Goal: Information Seeking & Learning: Learn about a topic

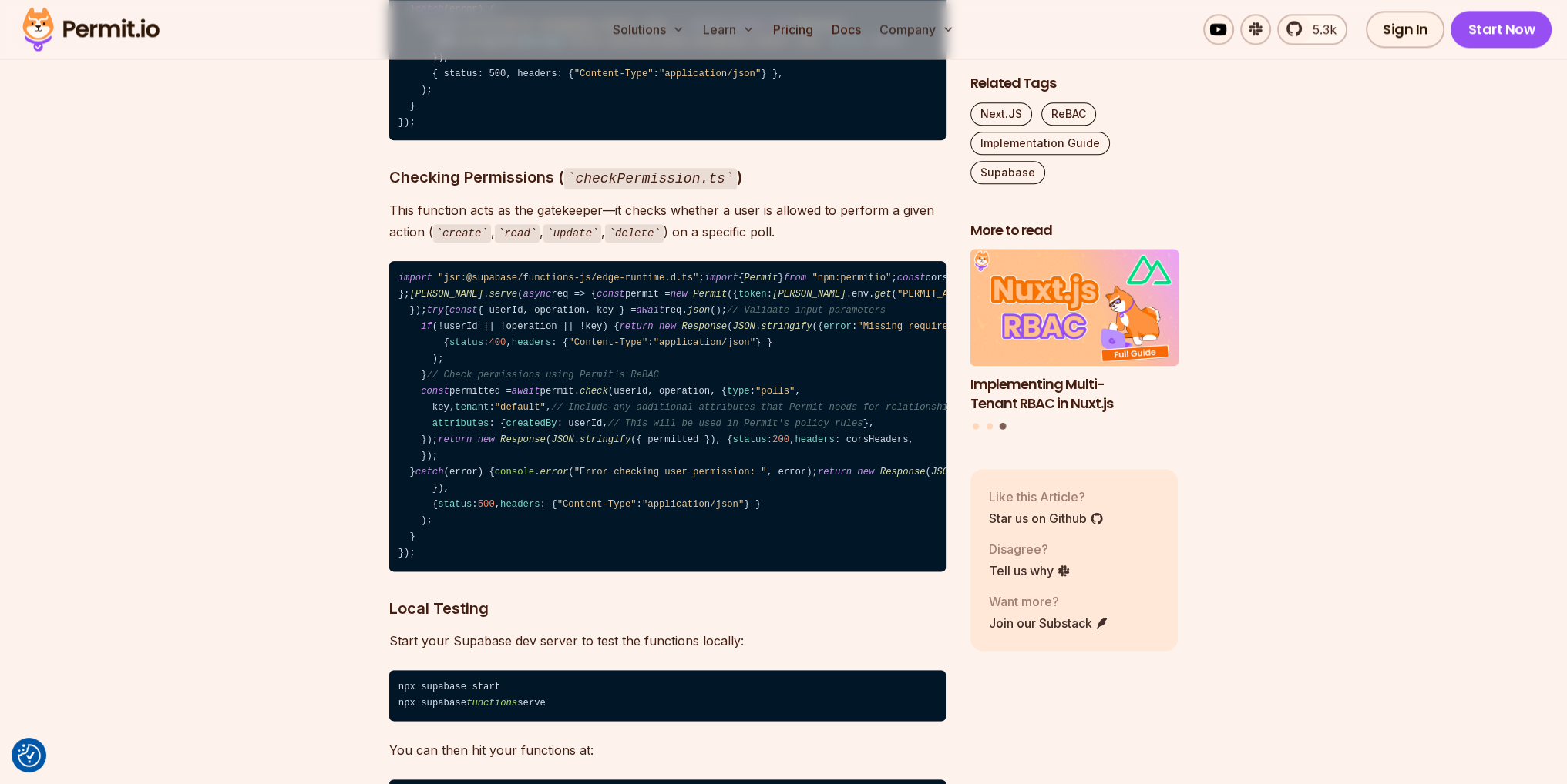
scroll to position [18253, 0]
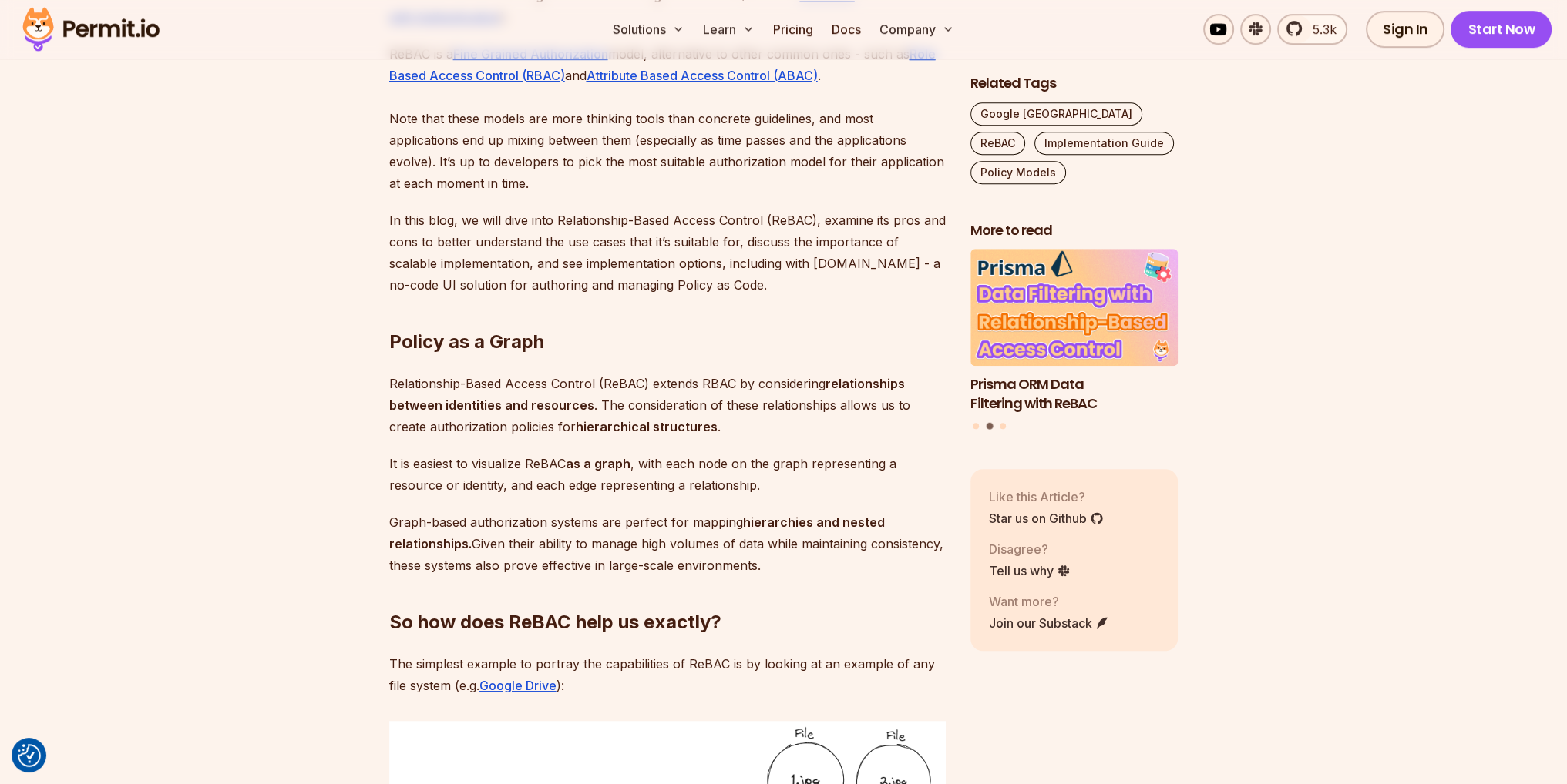
scroll to position [1232, 0]
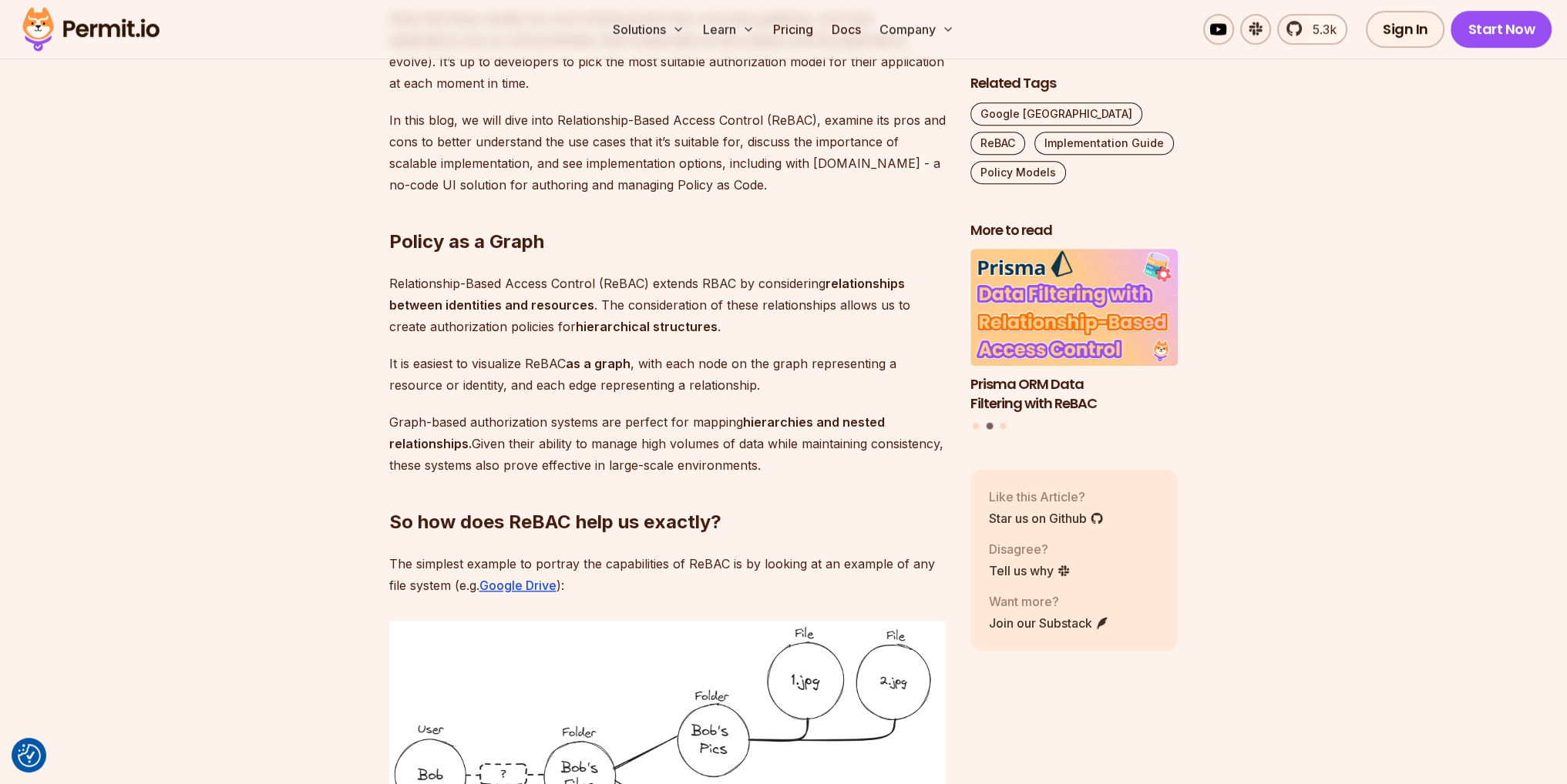
click at [813, 283] on p "Relationship-Based Access Control (ReBAC) extends RBAC by considering relations…" at bounding box center [667, 304] width 556 height 64
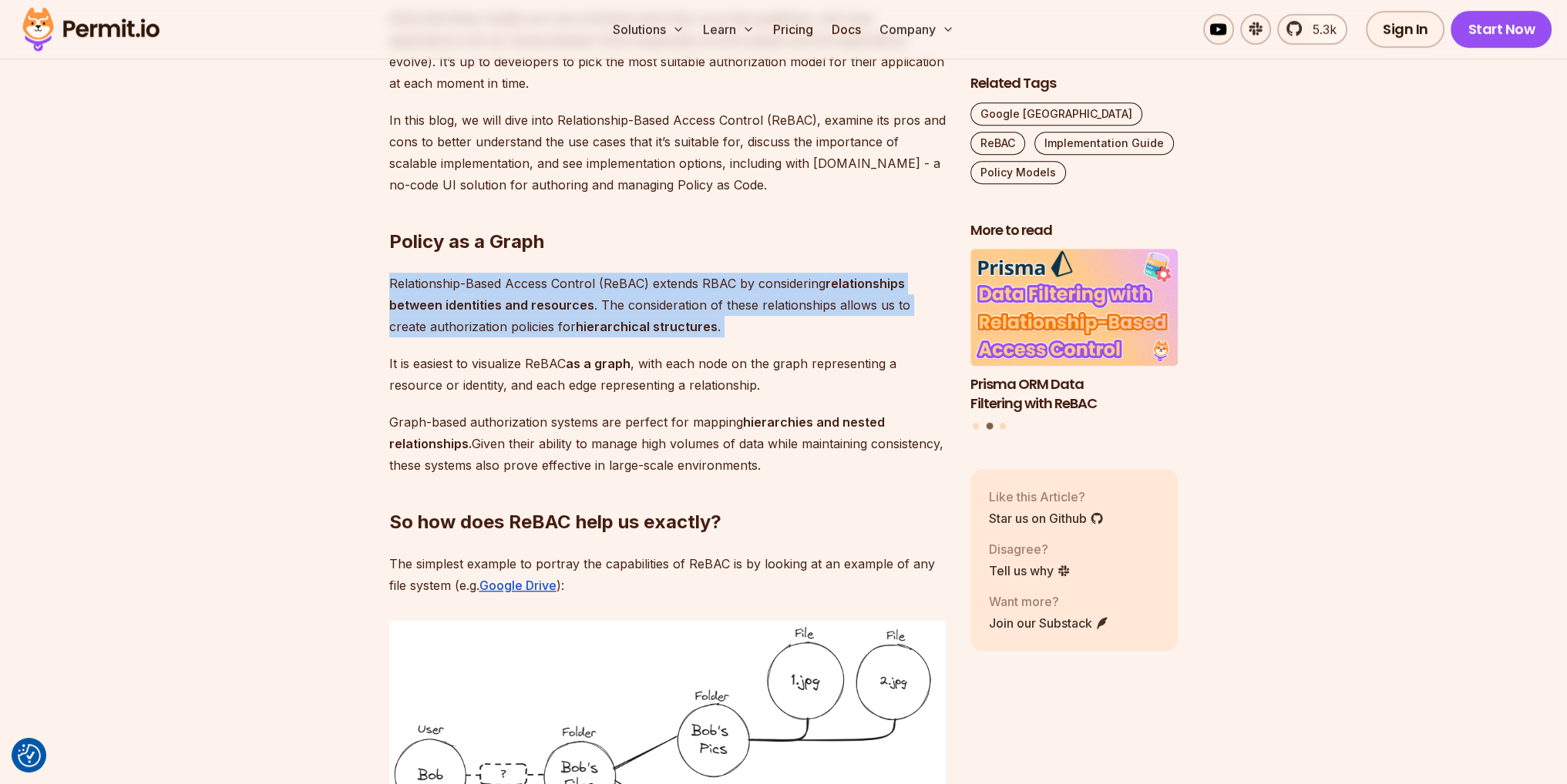
click at [813, 283] on p "Relationship-Based Access Control (ReBAC) extends RBAC by considering relations…" at bounding box center [667, 304] width 556 height 64
click at [765, 320] on p "Relationship-Based Access Control (ReBAC) extends RBAC by considering relations…" at bounding box center [667, 304] width 556 height 64
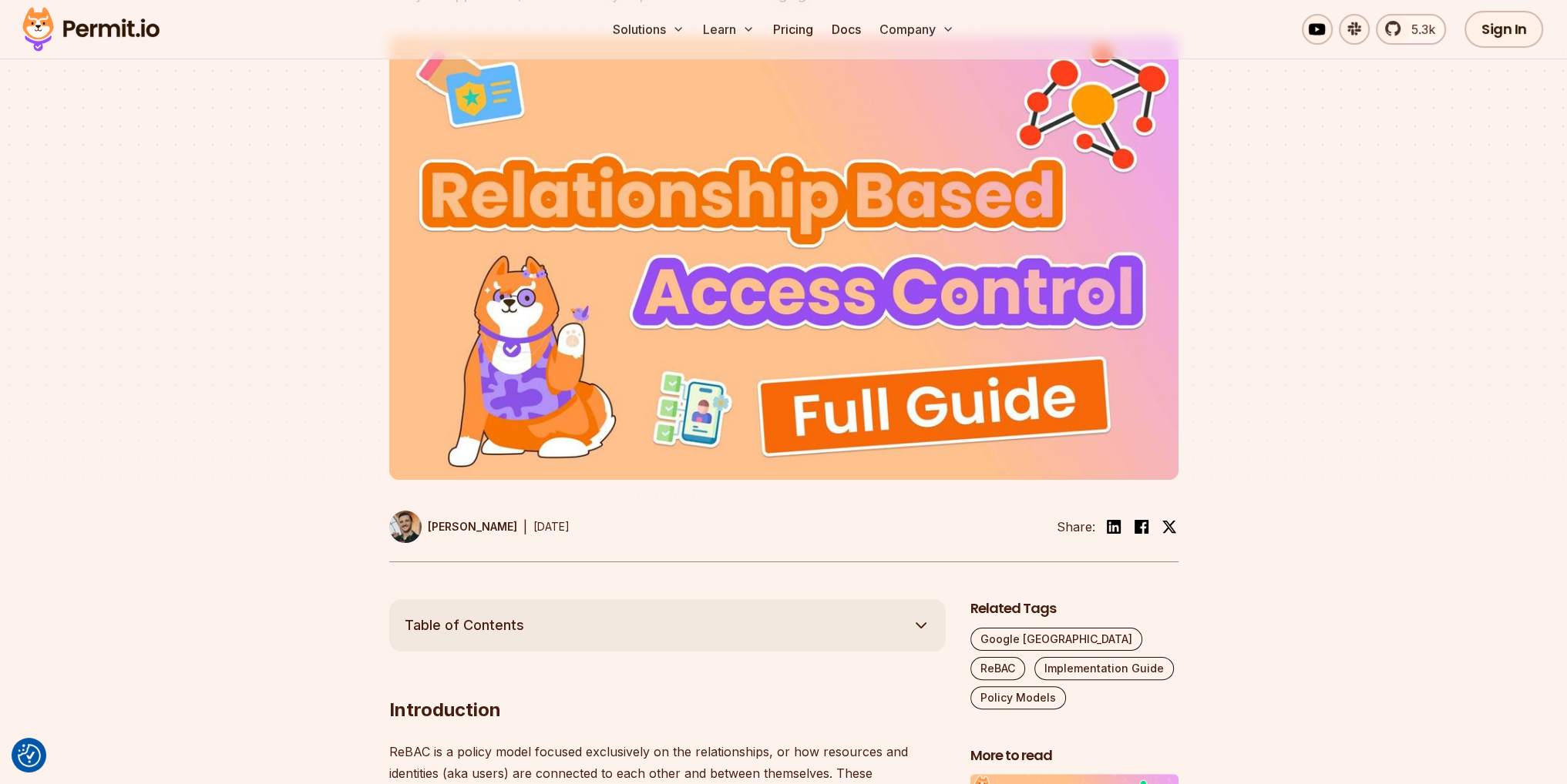
scroll to position [0, 0]
